Goal: Information Seeking & Learning: Learn about a topic

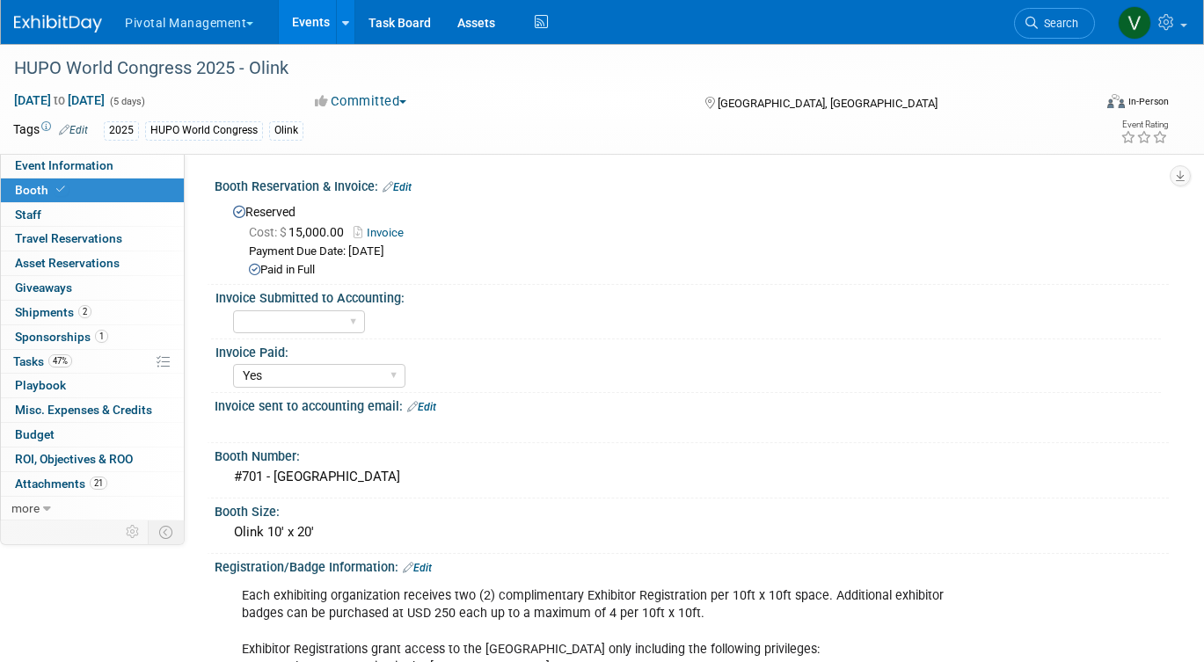
select select "Yes"
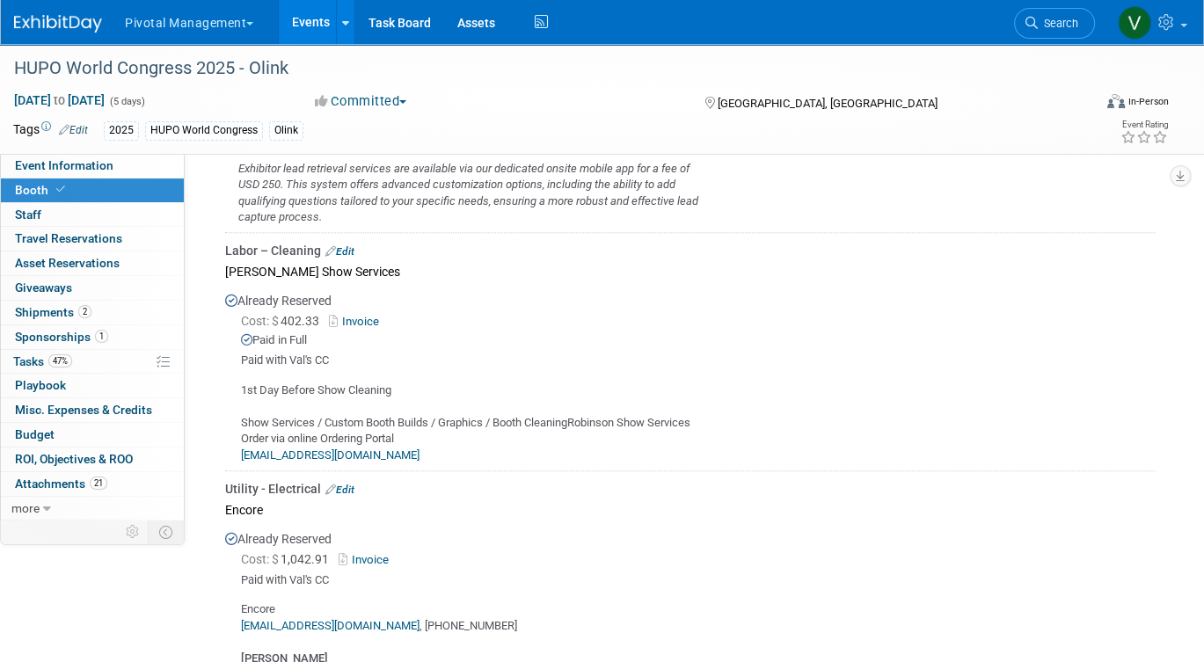
click at [308, 24] on link "Events" at bounding box center [311, 22] width 64 height 44
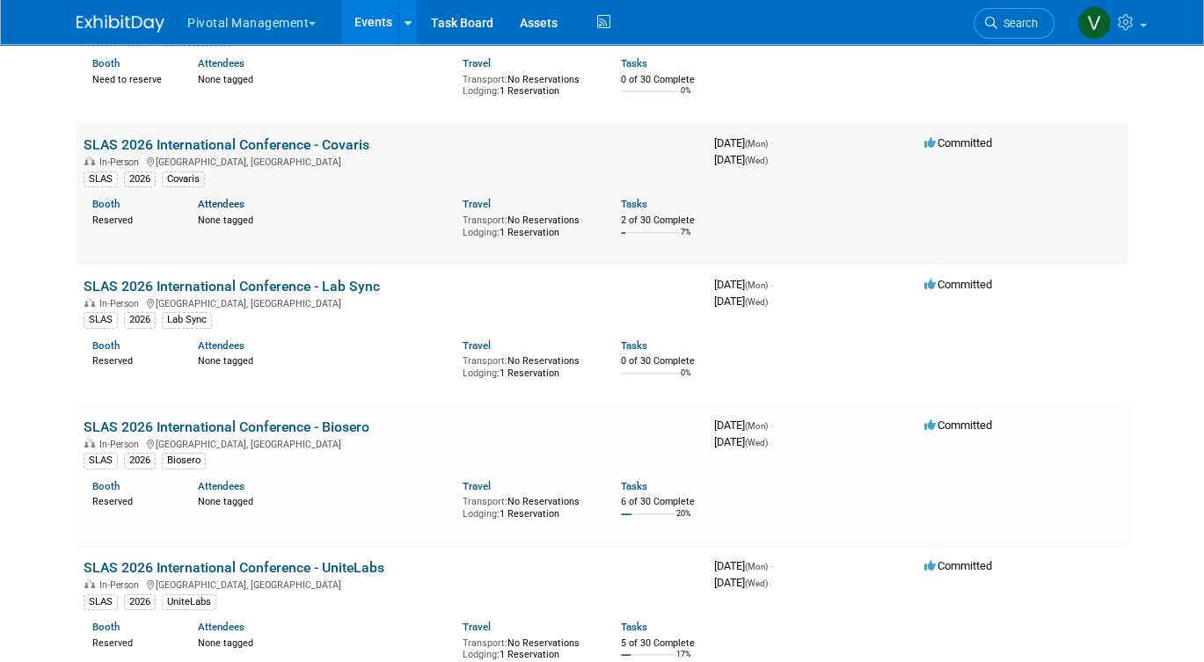
scroll to position [5935, 0]
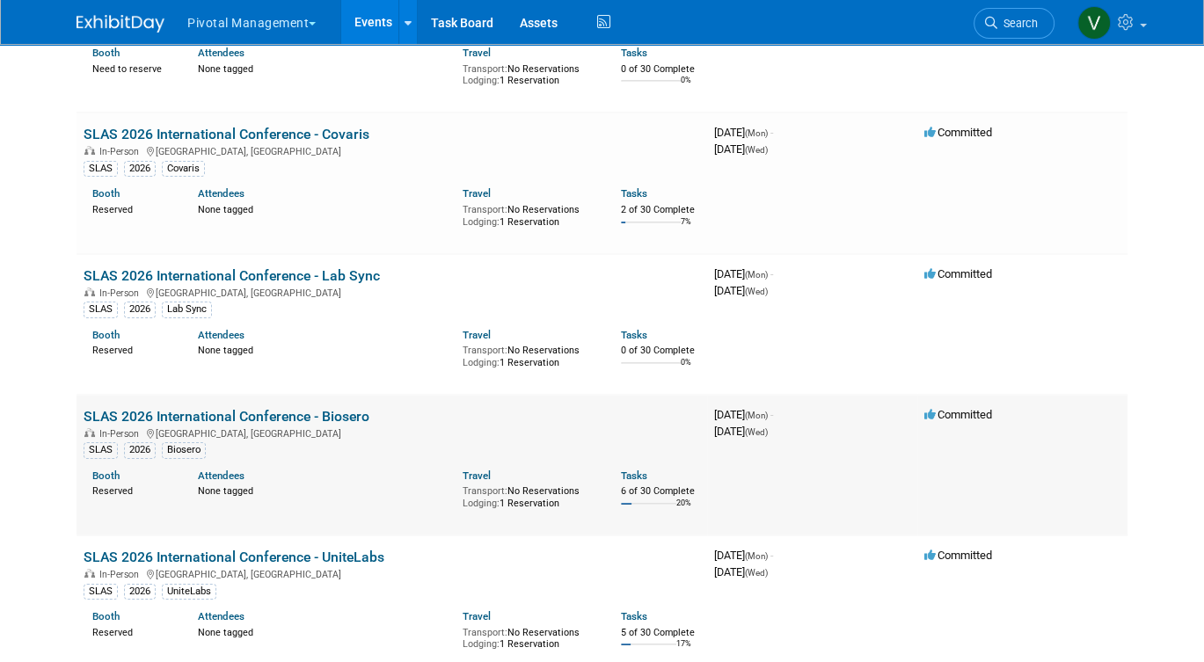
click at [206, 425] on link "SLAS 2026 International Conference - Biosero" at bounding box center [227, 416] width 286 height 17
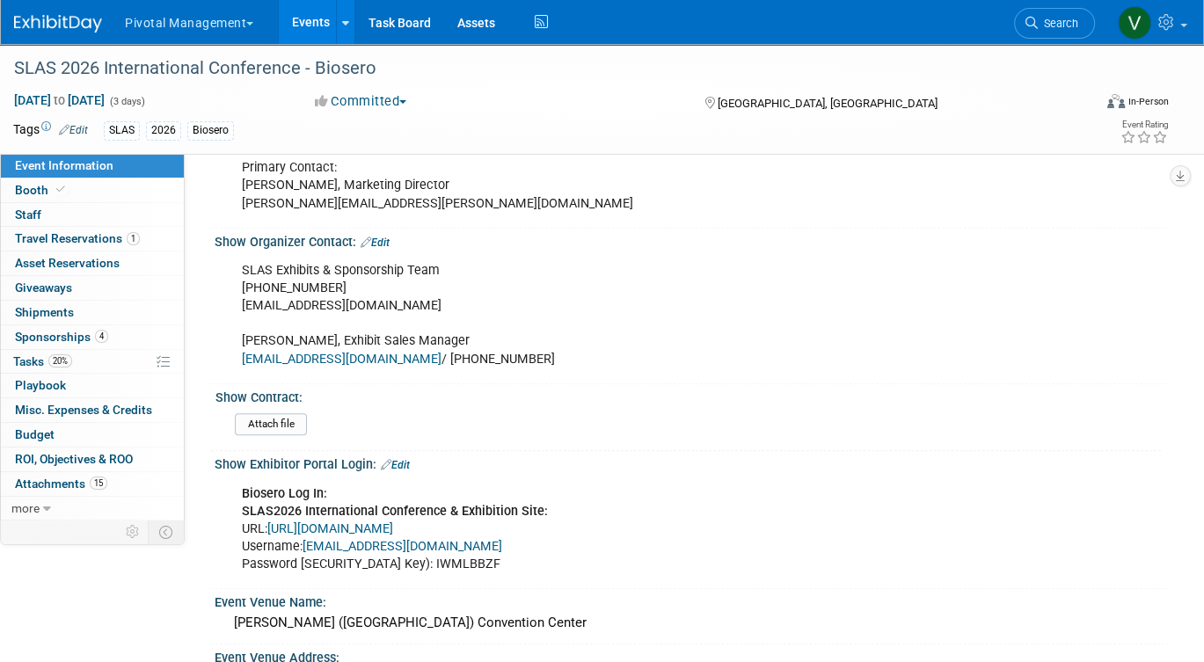
scroll to position [1245, 0]
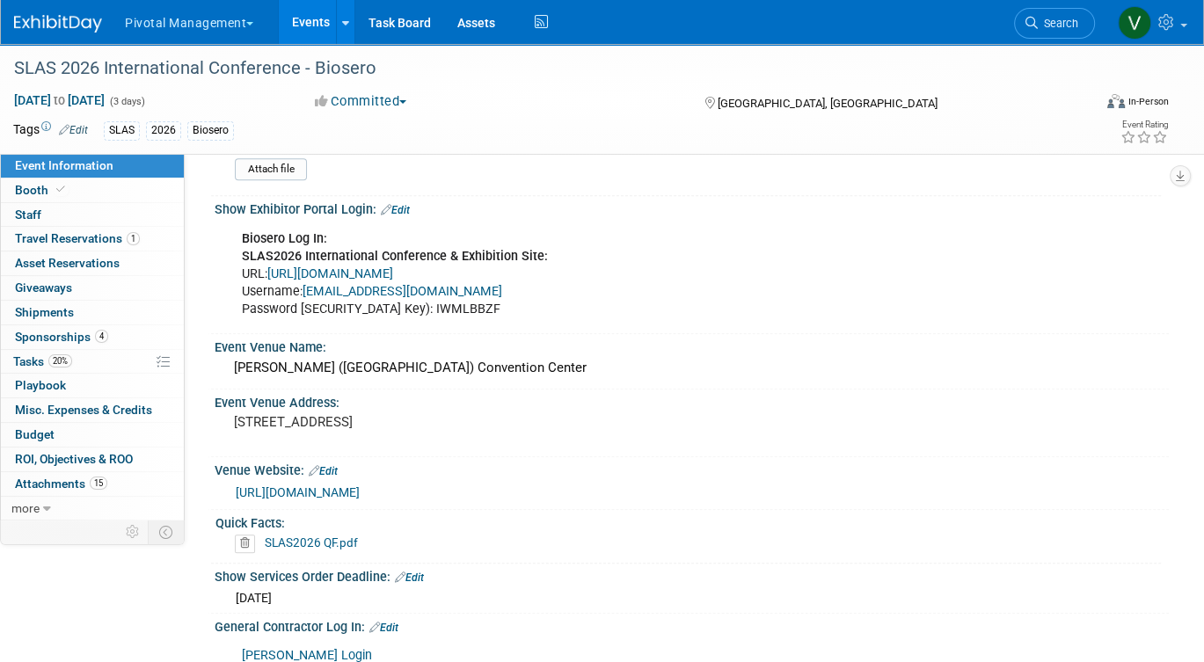
click at [393, 267] on link "https://www.conferenceharvester.com/harvester2ex/login.asp?EventKey=ANXMFLVZ" at bounding box center [330, 274] width 126 height 15
